Goal: Information Seeking & Learning: Understand process/instructions

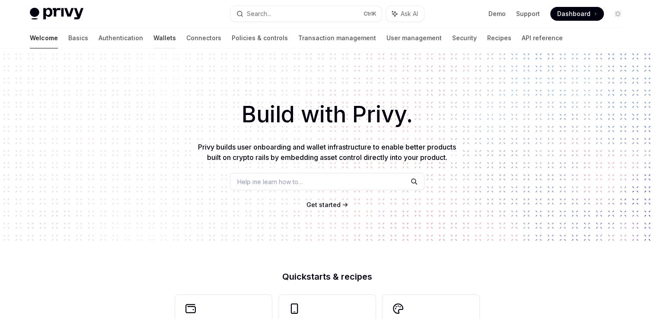
click at [153, 40] on link "Wallets" at bounding box center [164, 38] width 22 height 21
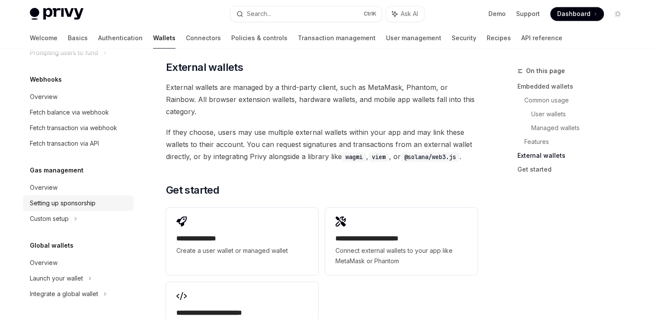
scroll to position [1293, 0]
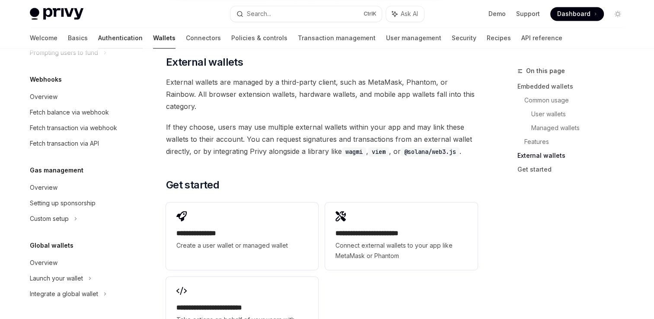
click at [98, 42] on link "Authentication" at bounding box center [120, 38] width 45 height 21
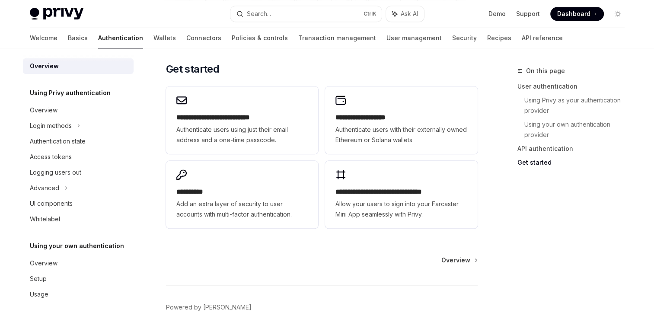
scroll to position [725, 0]
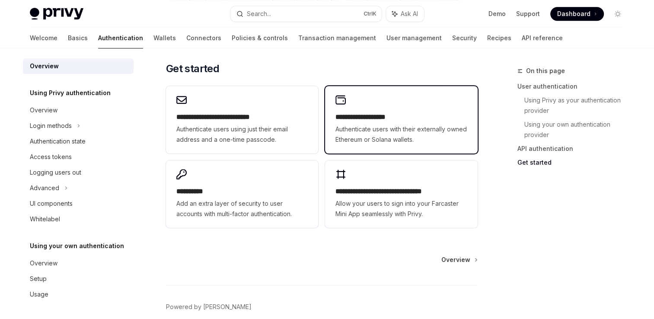
click at [373, 143] on span "Authenticate users with their externally owned Ethereum or Solana wallets." at bounding box center [400, 134] width 131 height 21
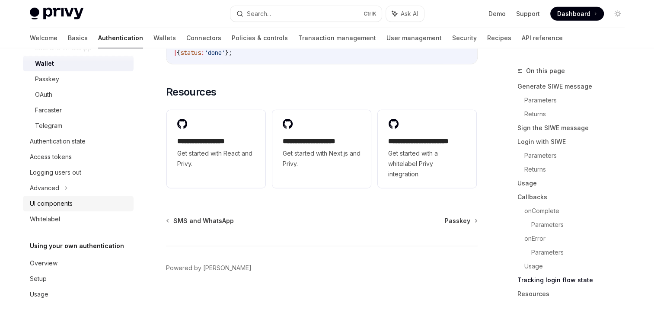
scroll to position [2302, 0]
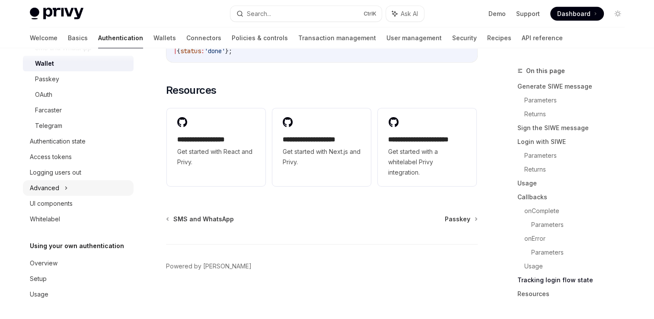
click at [53, 186] on div "Advanced" at bounding box center [44, 188] width 29 height 10
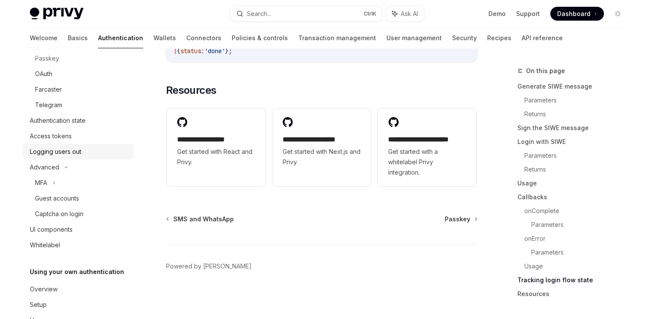
scroll to position [133, 0]
click at [45, 180] on div "MFA" at bounding box center [41, 183] width 12 height 10
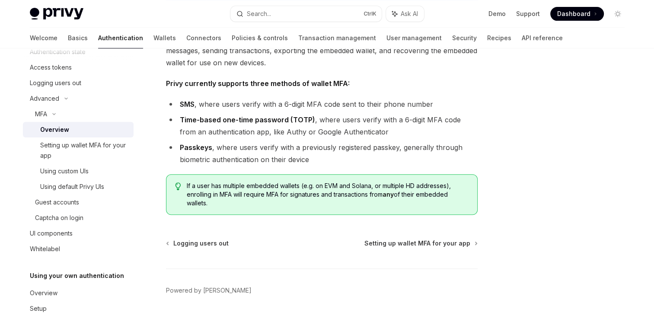
scroll to position [399, 0]
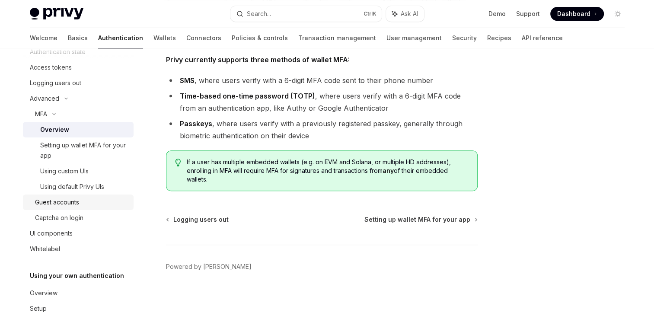
click at [61, 203] on div "Guest accounts" at bounding box center [57, 202] width 44 height 10
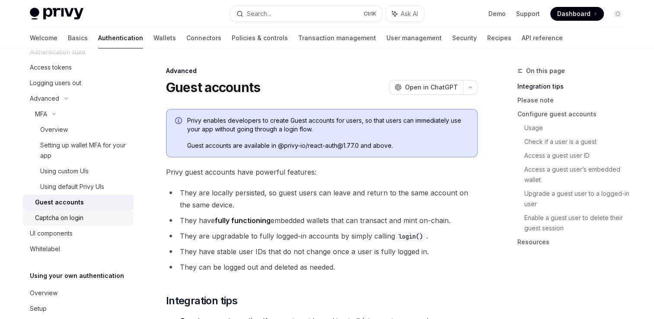
click at [60, 217] on div "Captcha on login" at bounding box center [59, 218] width 48 height 10
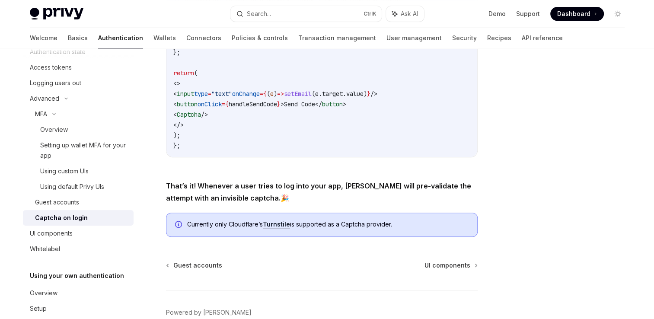
scroll to position [232, 0]
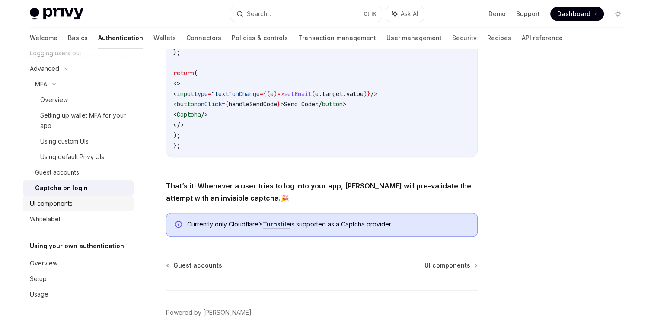
click at [76, 208] on div "UI components" at bounding box center [79, 203] width 99 height 10
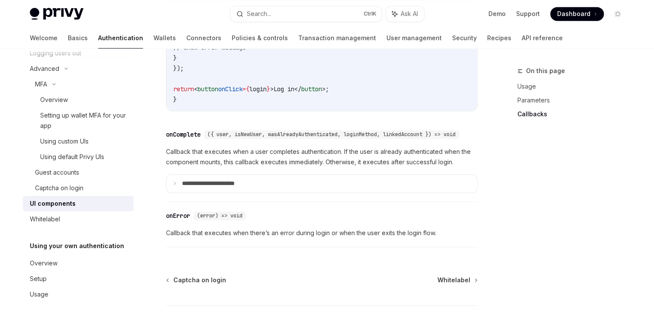
scroll to position [1327, 0]
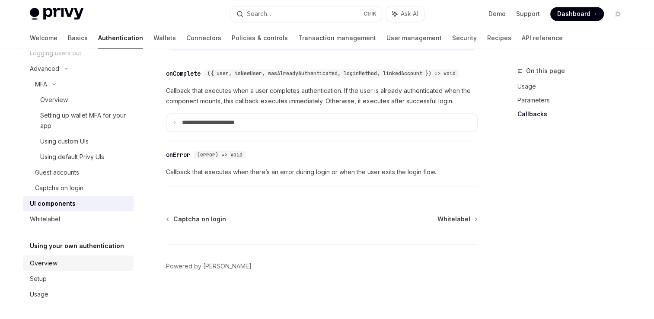
click at [75, 265] on div "Overview" at bounding box center [79, 263] width 99 height 10
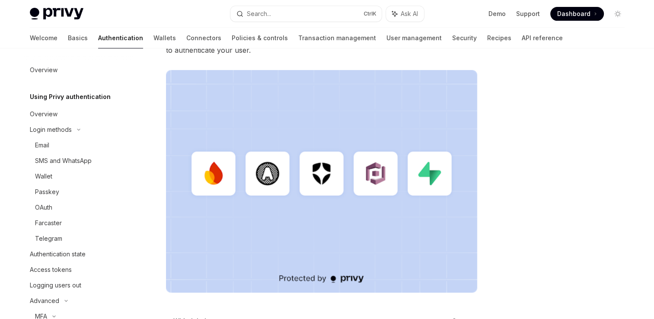
scroll to position [189, 0]
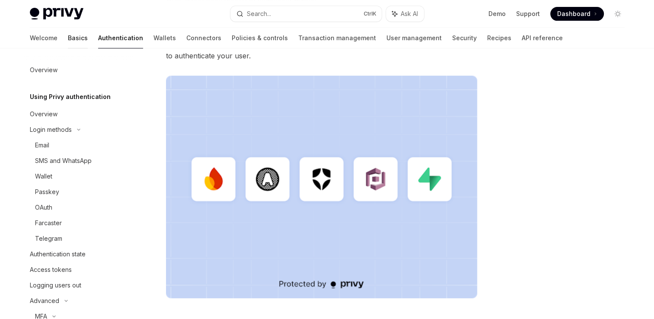
click at [68, 38] on link "Basics" at bounding box center [78, 38] width 20 height 21
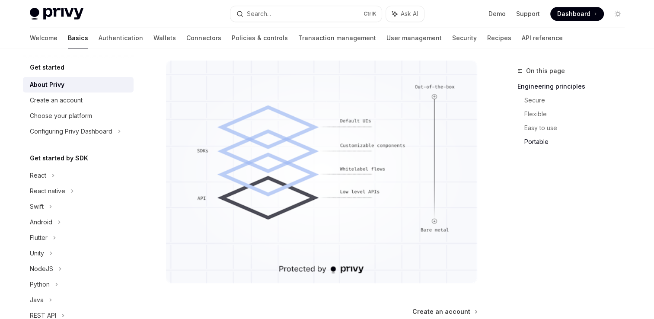
scroll to position [811, 0]
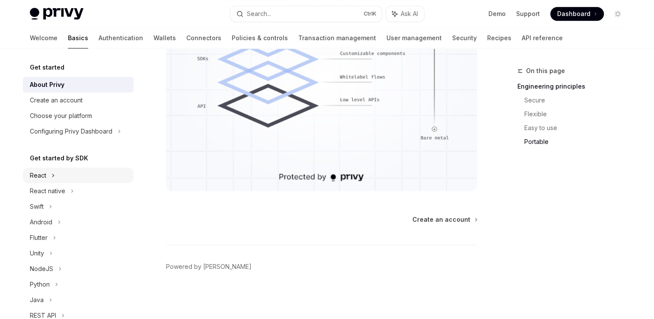
click at [50, 175] on div "React" at bounding box center [78, 176] width 111 height 16
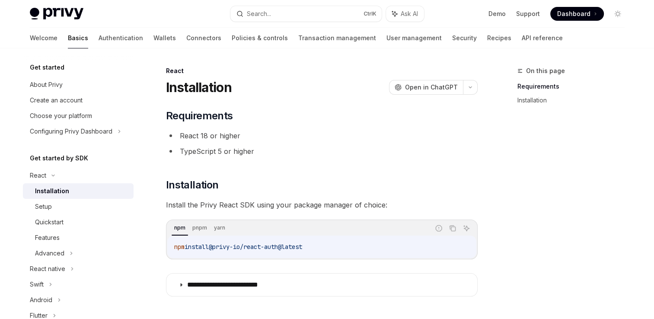
scroll to position [105, 0]
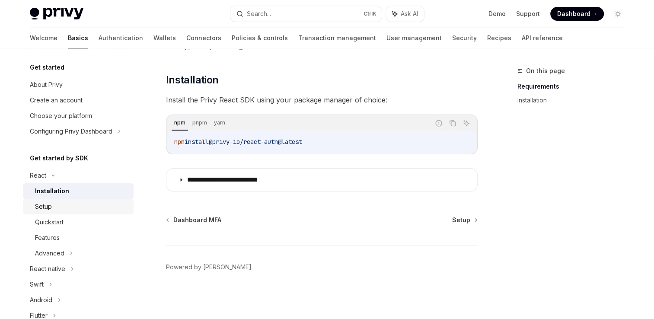
click at [60, 213] on link "Setup" at bounding box center [78, 207] width 111 height 16
type textarea "*"
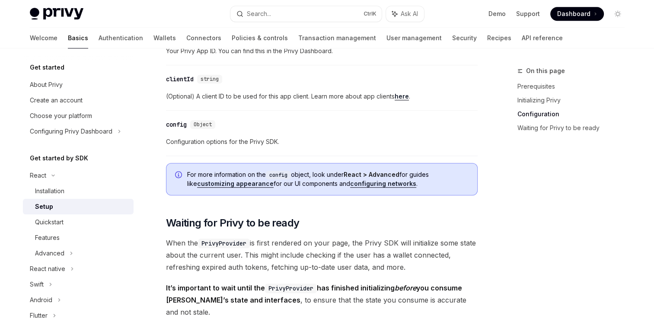
scroll to position [641, 0]
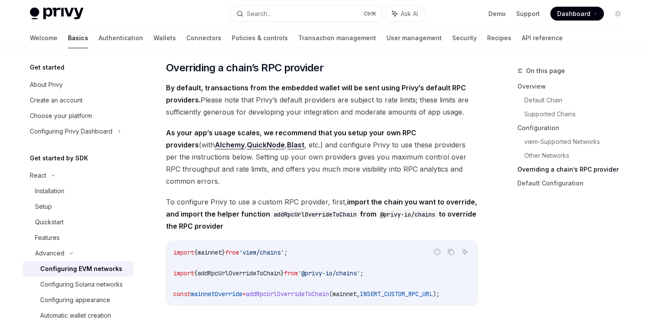
scroll to position [1850, 0]
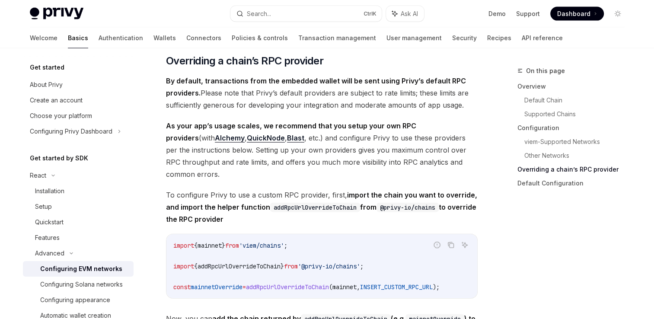
click at [320, 172] on span "As your app’s usage scales, we recommend that you setup your own RPC providers …" at bounding box center [322, 150] width 312 height 60
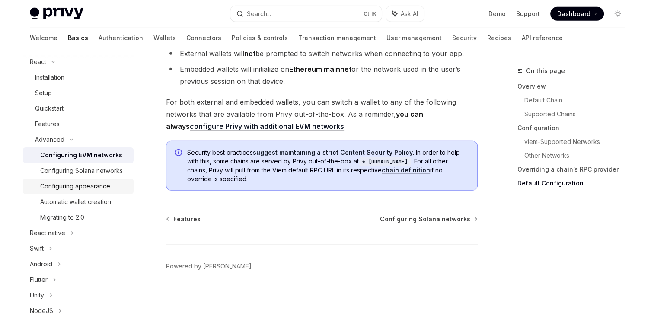
scroll to position [114, 0]
click at [82, 175] on div "Configuring Solana networks" at bounding box center [81, 170] width 83 height 10
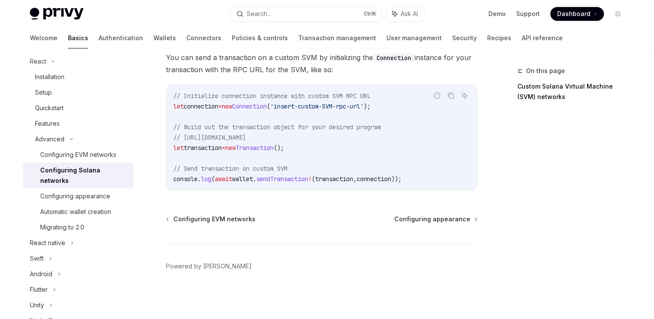
scroll to position [426, 0]
click at [92, 200] on div "Configuring appearance" at bounding box center [75, 196] width 70 height 10
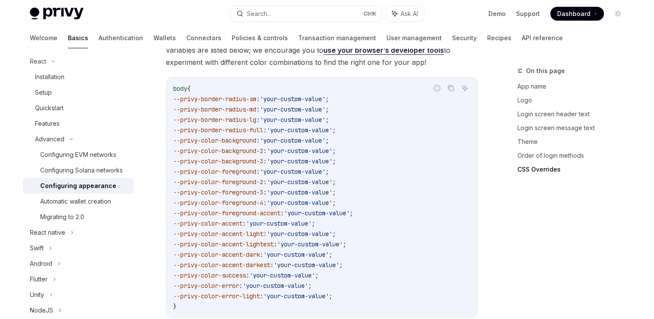
scroll to position [2259, 0]
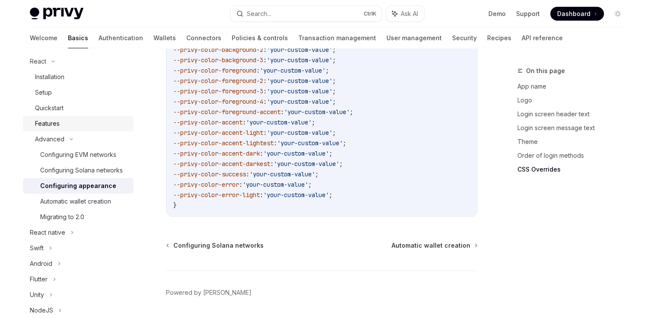
click at [62, 124] on div "Features" at bounding box center [81, 123] width 93 height 10
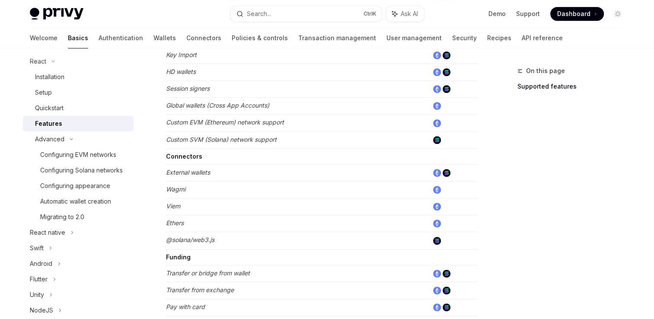
scroll to position [599, 0]
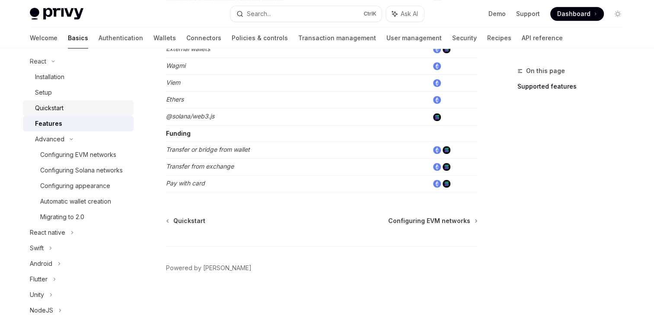
click at [71, 105] on div "Quickstart" at bounding box center [81, 108] width 93 height 10
type textarea "*"
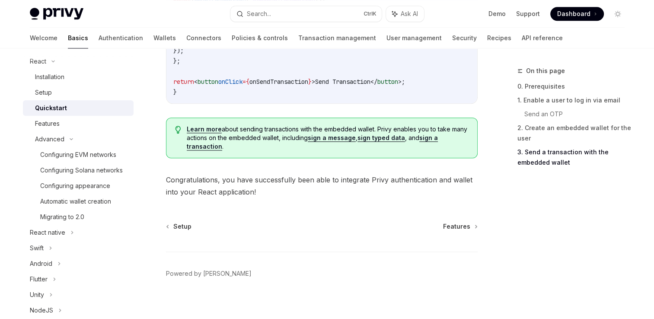
scroll to position [935, 0]
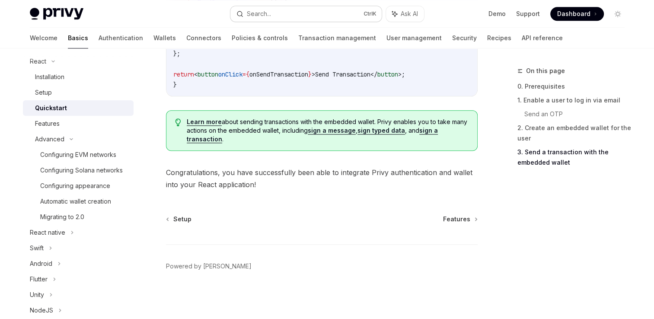
click at [256, 15] on div "Search..." at bounding box center [259, 14] width 24 height 10
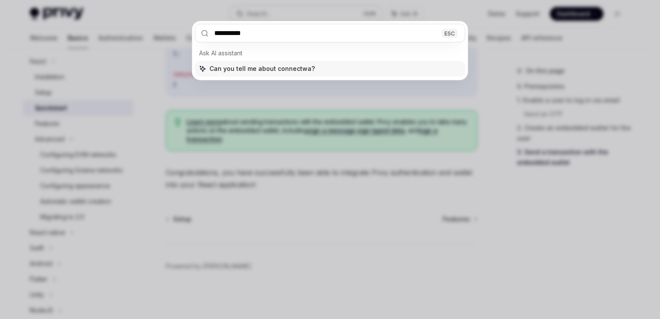
type input "**********"
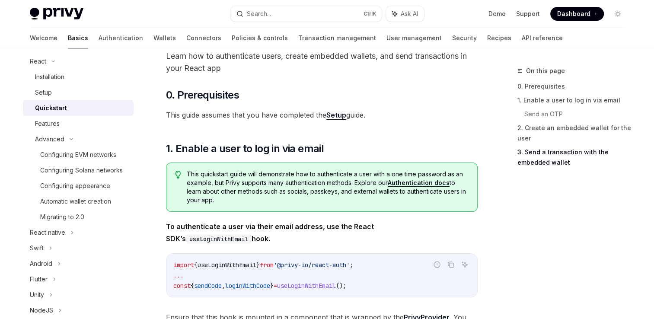
scroll to position [56, 0]
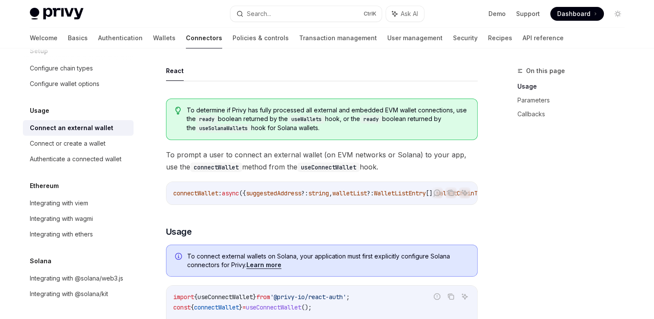
click at [262, 161] on span "To prompt a user to connect an external wallet (on EVM networks or Solana) to y…" at bounding box center [322, 161] width 312 height 24
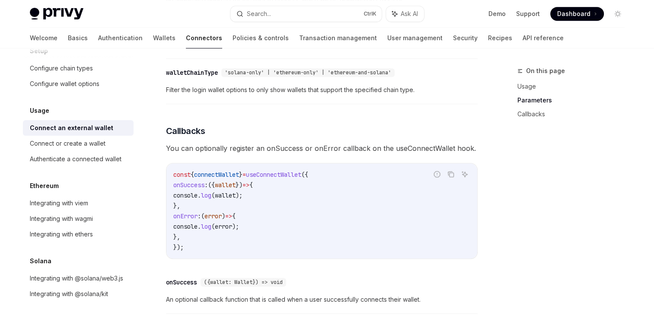
scroll to position [432, 0]
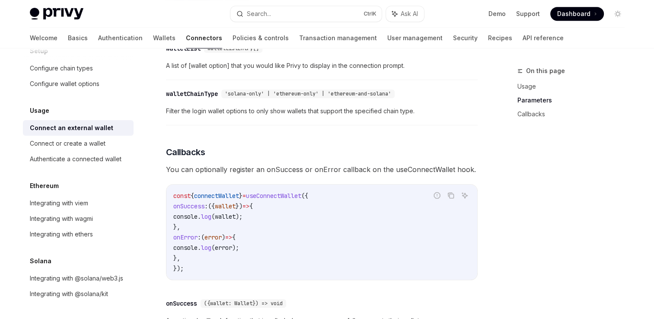
drag, startPoint x: 240, startPoint y: 258, endPoint x: 189, endPoint y: 207, distance: 72.1
click at [189, 207] on code "const { connectWallet } = useConnectWallet ({ onSuccess : ({ wallet }) => { con…" at bounding box center [321, 232] width 297 height 83
copy code "onSuccess : ({ wallet }) => { console . log ( wallet ); }, onError : ( error ) …"
click at [303, 250] on code "const { connectWallet } = useConnectWallet ({ onSuccess : ({ wallet }) => { con…" at bounding box center [321, 232] width 297 height 83
drag, startPoint x: 303, startPoint y: 250, endPoint x: 282, endPoint y: 247, distance: 21.4
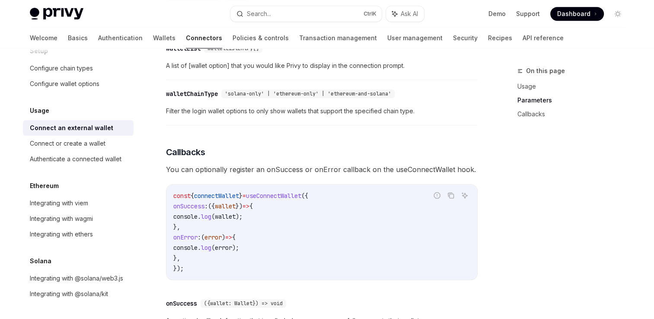
click at [282, 247] on code "const { connectWallet } = useConnectWallet ({ onSuccess : ({ wallet }) => { con…" at bounding box center [321, 232] width 297 height 83
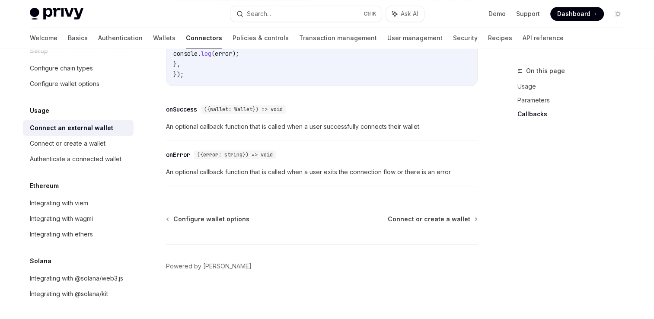
scroll to position [601, 0]
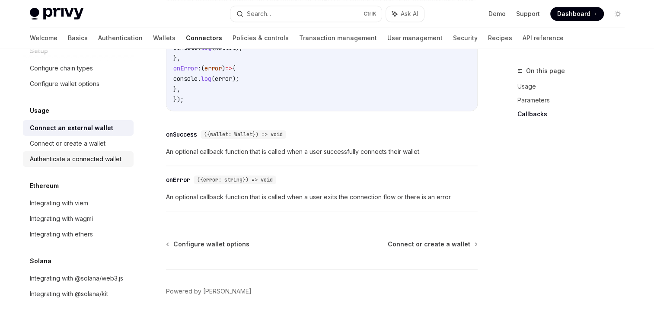
click at [90, 154] on div "Authenticate a connected wallet" at bounding box center [76, 159] width 92 height 10
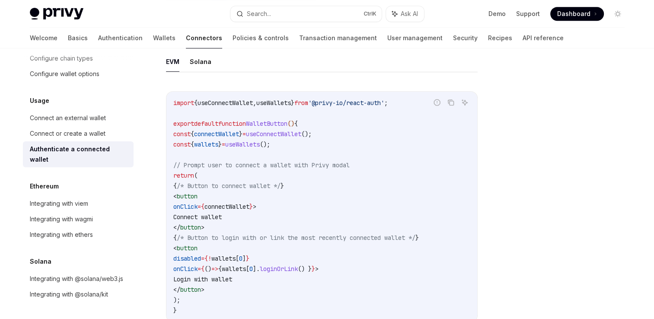
scroll to position [451, 0]
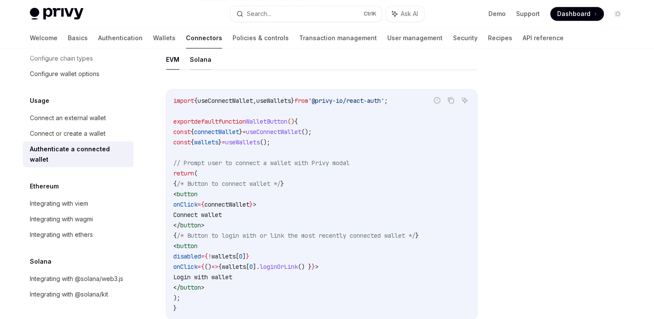
click at [200, 61] on button "Solana" at bounding box center [201, 59] width 22 height 20
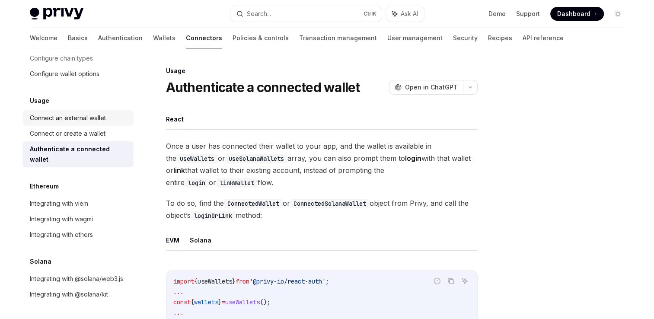
click at [59, 118] on div "Connect an external wallet" at bounding box center [68, 118] width 76 height 10
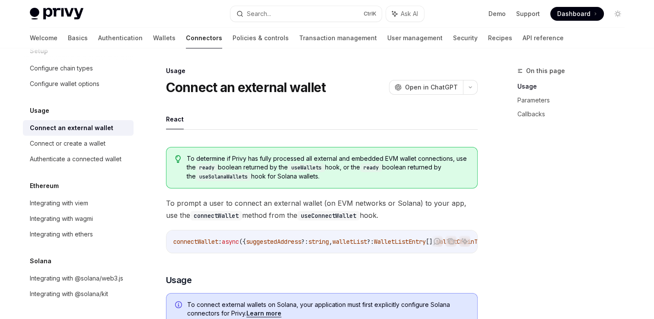
click at [246, 241] on span "({" at bounding box center [242, 242] width 7 height 8
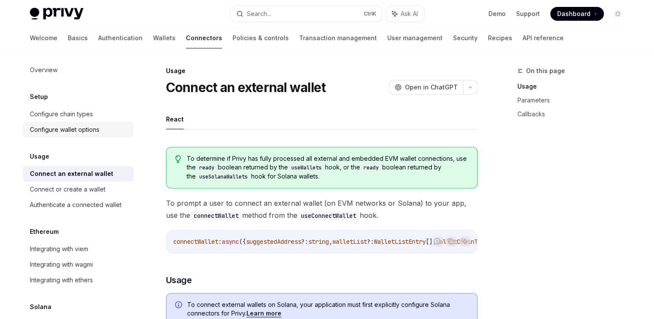
click at [78, 127] on div "Configure wallet options" at bounding box center [65, 129] width 70 height 10
type textarea "*"
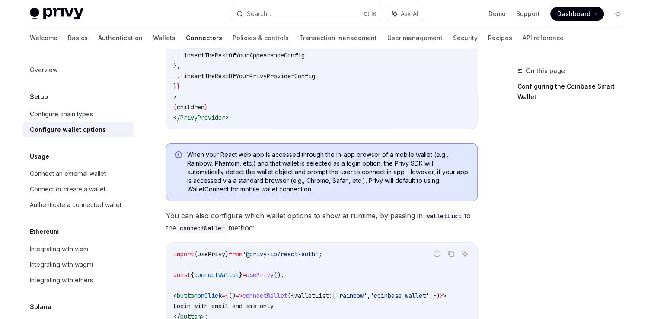
scroll to position [217, 0]
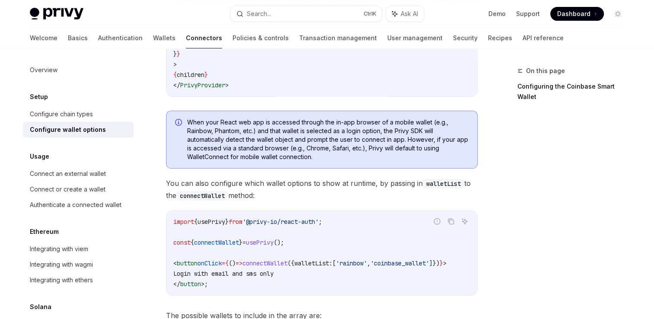
drag, startPoint x: 197, startPoint y: 1, endPoint x: 401, endPoint y: 58, distance: 211.6
click at [401, 58] on code "< PrivyProvider appId = "your-privy-app-id" config = { { appearance: { // Defau…" at bounding box center [342, 22] width 339 height 135
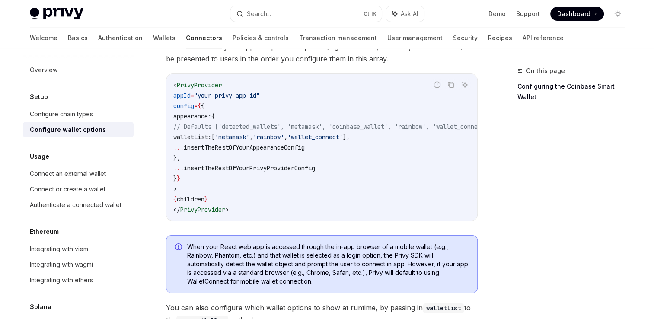
scroll to position [0, 0]
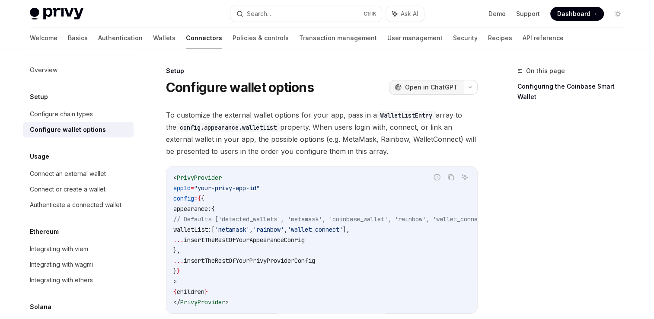
click at [420, 91] on span "Open in ChatGPT" at bounding box center [431, 87] width 53 height 9
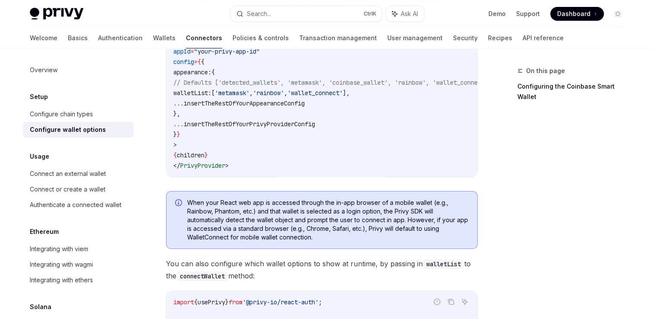
scroll to position [157, 0]
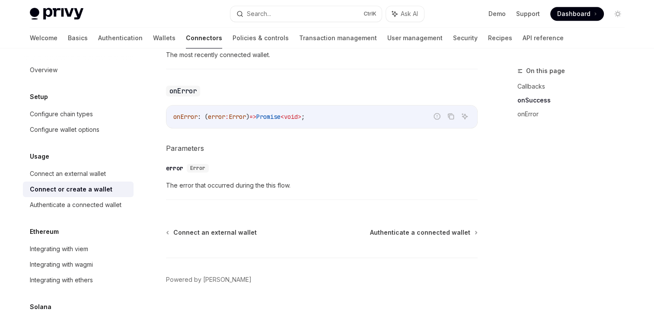
scroll to position [637, 0]
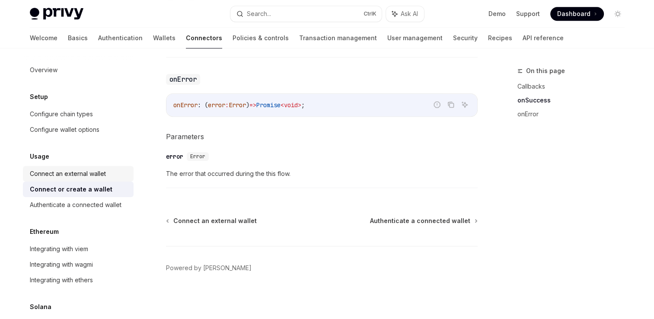
click at [98, 179] on link "Connect an external wallet" at bounding box center [78, 174] width 111 height 16
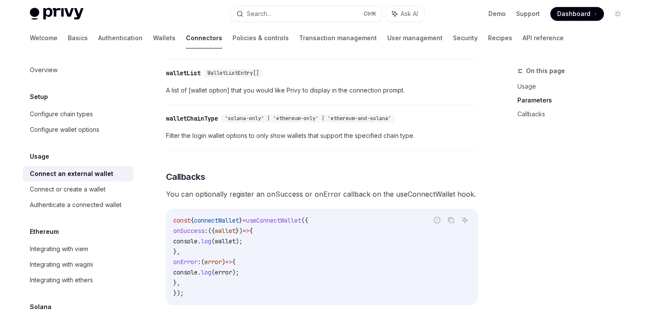
scroll to position [401, 0]
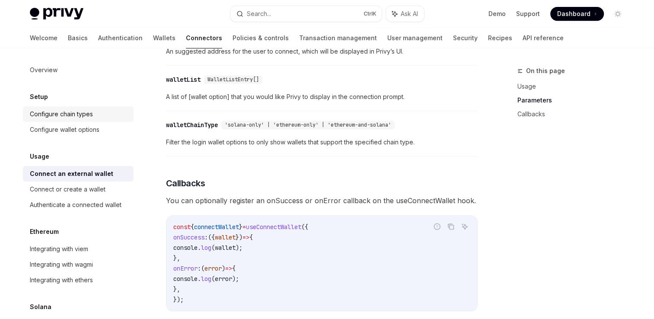
click at [82, 116] on div "Configure chain types" at bounding box center [61, 114] width 63 height 10
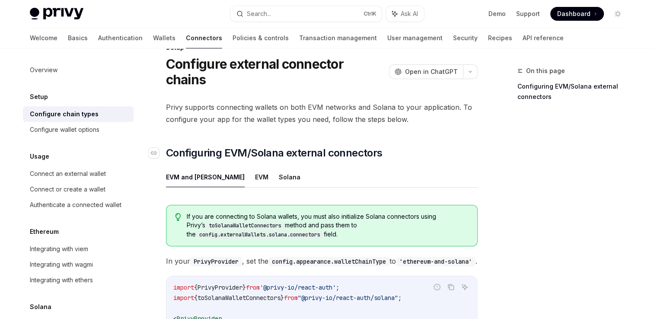
scroll to position [24, 0]
click at [279, 166] on button "Solana" at bounding box center [290, 176] width 22 height 20
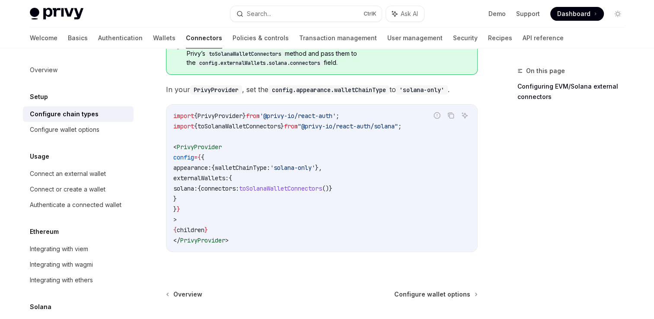
scroll to position [253, 0]
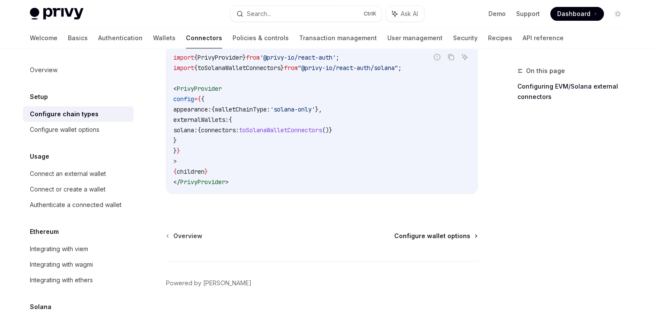
click at [428, 232] on span "Configure wallet options" at bounding box center [432, 236] width 76 height 9
type textarea "*"
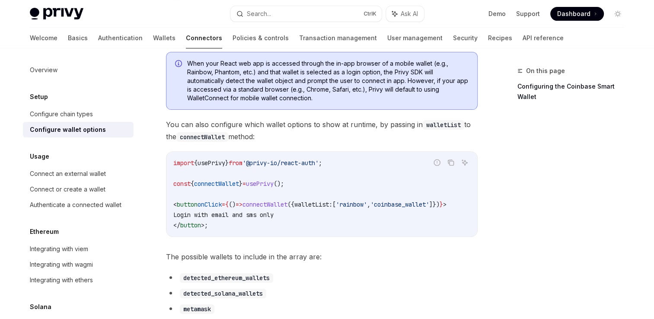
scroll to position [271, 0]
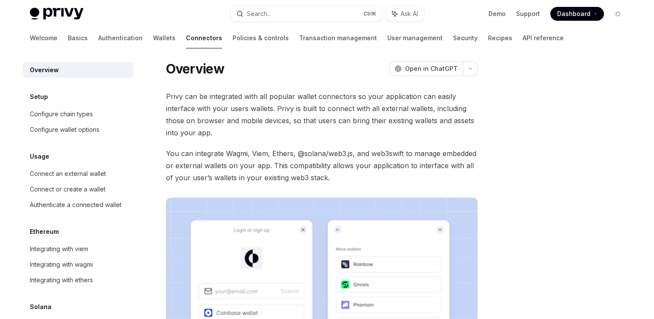
scroll to position [3, 0]
